Goal: Task Accomplishment & Management: Manage account settings

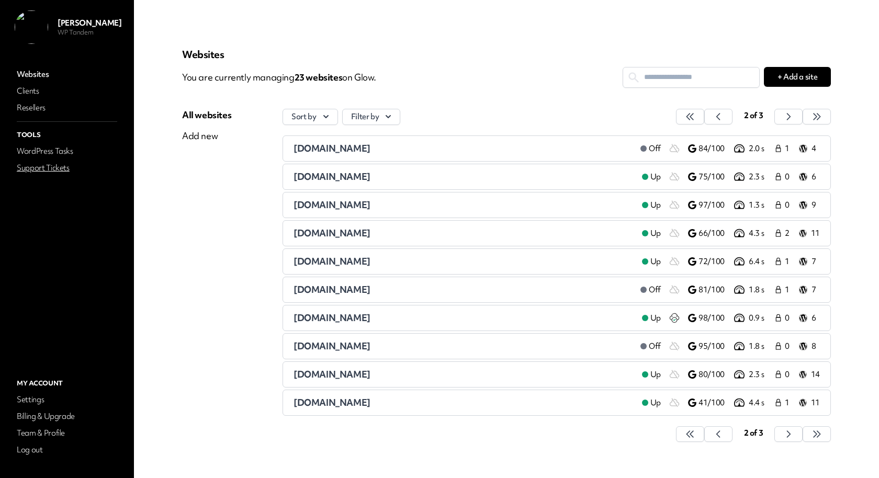
click at [50, 169] on link "Support Tickets" at bounding box center [67, 168] width 105 height 15
click at [59, 164] on link "Support Tickets" at bounding box center [67, 168] width 105 height 15
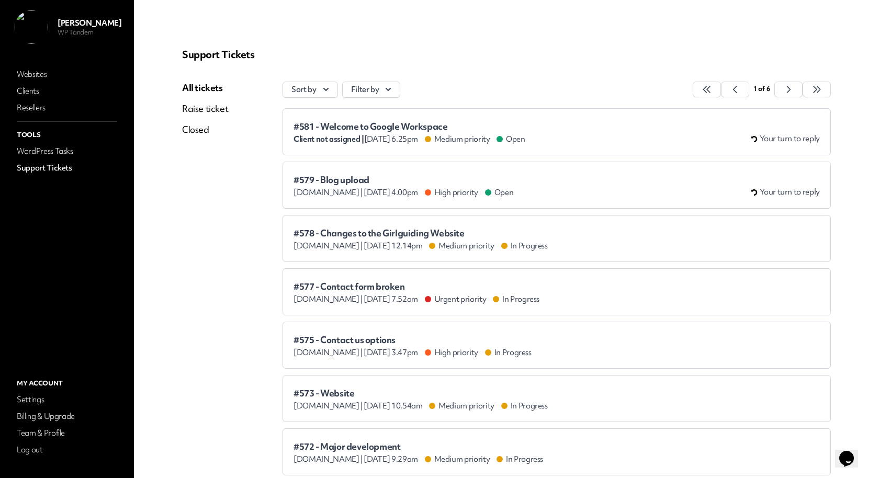
click at [443, 134] on div "Client not assigned | Aug 7th 2025 at 6.25pm Medium priority Open" at bounding box center [409, 139] width 232 height 10
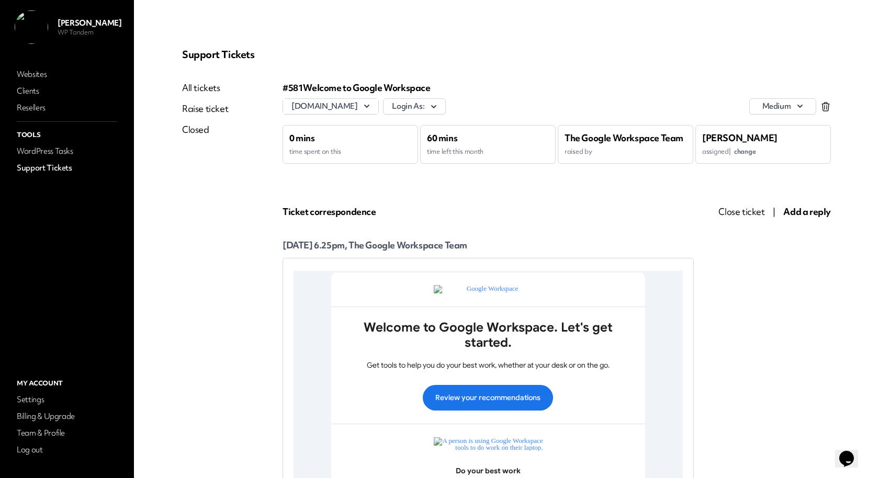
click at [825, 105] on icon at bounding box center [825, 106] width 10 height 10
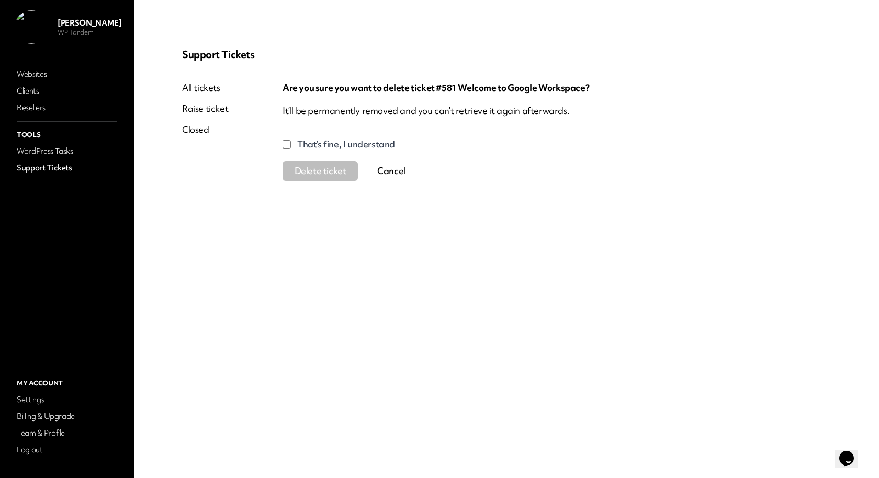
click at [326, 143] on label "That’s fine, I understand" at bounding box center [346, 144] width 98 height 13
click at [324, 164] on button "Delete ticket" at bounding box center [319, 171] width 75 height 20
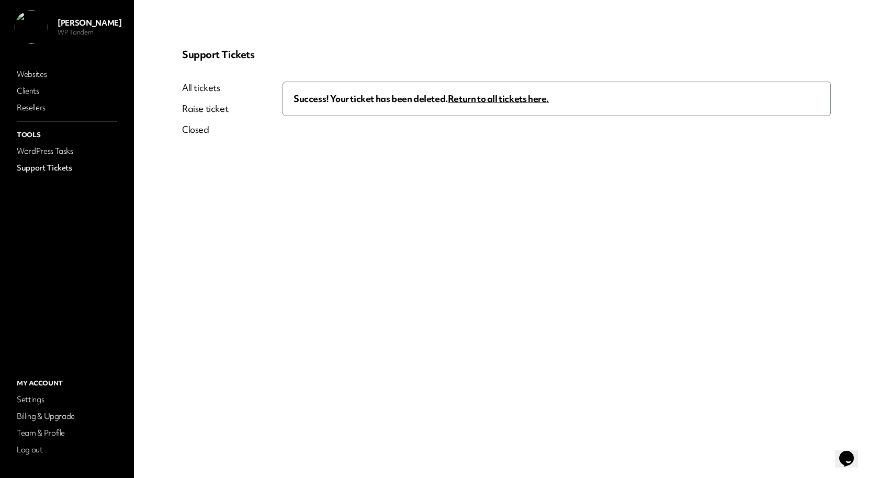
click at [502, 103] on link "Return to all tickets here." at bounding box center [498, 99] width 101 height 12
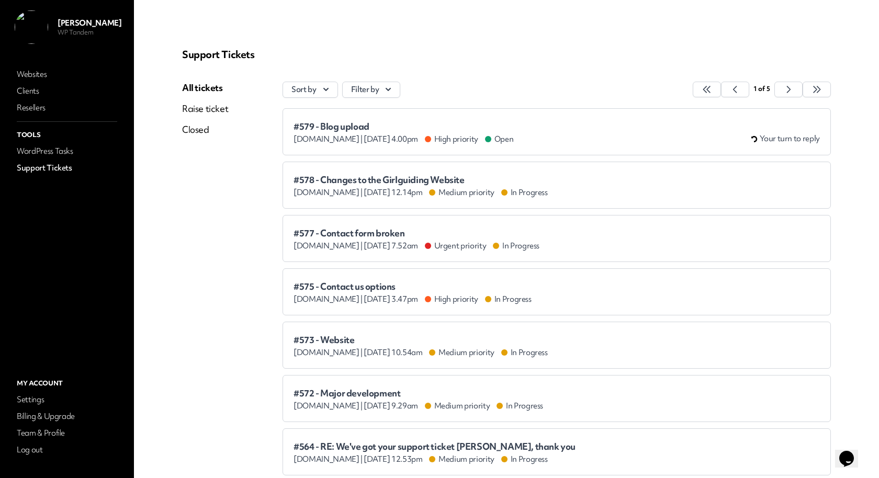
click at [389, 132] on div "#579 - Blog upload shenward.com | Jul 25th 2025 at 4.00pm High priority Open" at bounding box center [403, 132] width 220 height 23
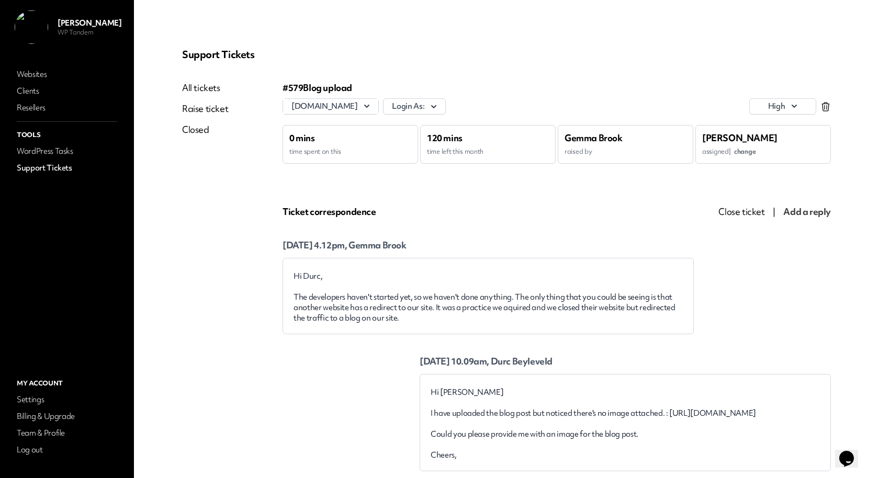
click at [89, 164] on link "Support Tickets" at bounding box center [67, 168] width 105 height 15
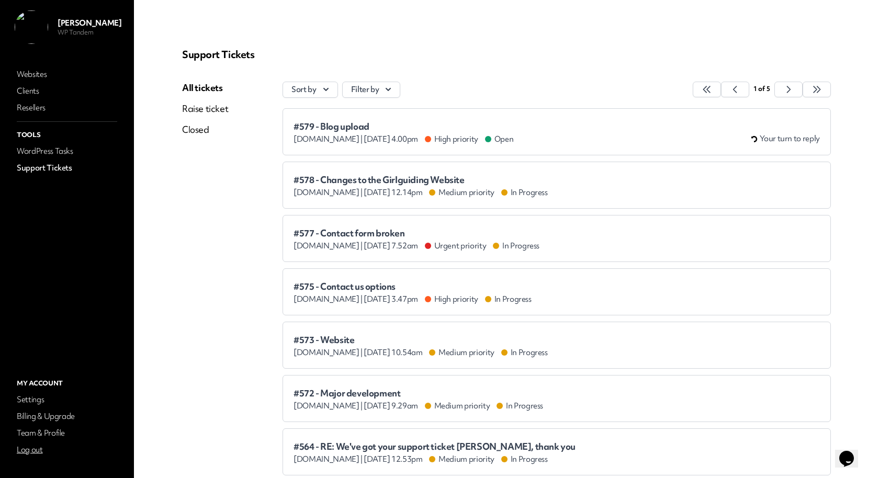
click at [46, 449] on link "Log out" at bounding box center [67, 450] width 105 height 15
